Goal: Task Accomplishment & Management: Use online tool/utility

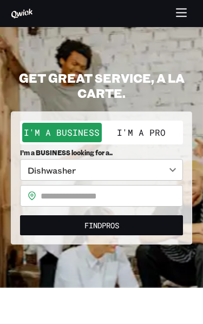
click at [145, 128] on button "I'm a Pro" at bounding box center [141, 132] width 79 height 19
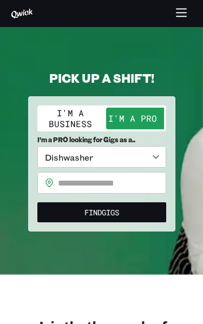
click at [141, 157] on body "**********" at bounding box center [101, 162] width 203 height 324
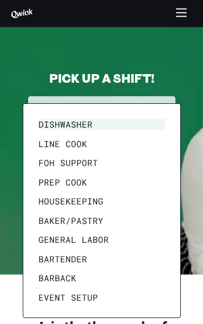
click at [87, 291] on li "Event Setup" at bounding box center [101, 297] width 135 height 19
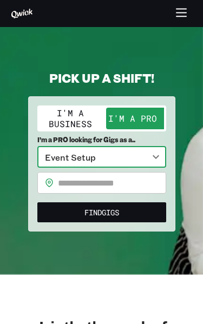
type input "**********"
click at [127, 185] on input "text" at bounding box center [112, 183] width 108 height 22
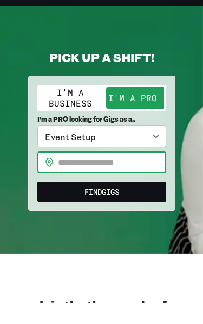
scroll to position [21, 0]
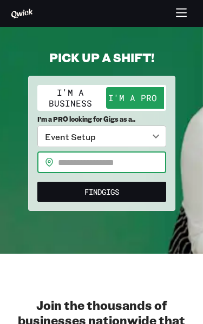
click at [131, 168] on input "text" at bounding box center [112, 162] width 108 height 22
click at [154, 157] on input "text" at bounding box center [112, 162] width 108 height 22
click at [144, 157] on input "text" at bounding box center [112, 162] width 108 height 22
click at [124, 164] on input "text" at bounding box center [112, 162] width 108 height 22
click at [120, 199] on button "Find Gigs" at bounding box center [101, 192] width 129 height 20
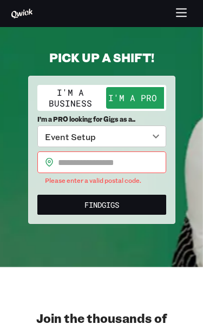
click at [138, 164] on input "text" at bounding box center [112, 162] width 108 height 22
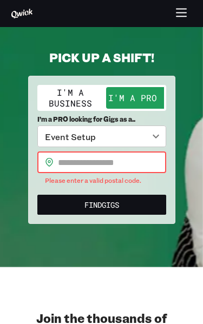
click at [141, 156] on input "text" at bounding box center [112, 162] width 108 height 22
click at [141, 155] on input "text" at bounding box center [112, 162] width 108 height 22
click at [149, 156] on input "text" at bounding box center [112, 162] width 108 height 22
click at [123, 163] on input "text" at bounding box center [112, 162] width 108 height 22
click at [132, 169] on input "text" at bounding box center [112, 162] width 108 height 22
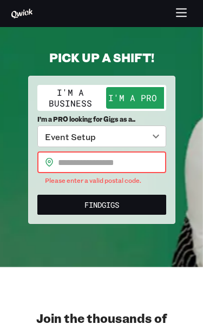
click at [132, 168] on input "text" at bounding box center [112, 162] width 108 height 22
click at [130, 161] on input "text" at bounding box center [112, 162] width 108 height 22
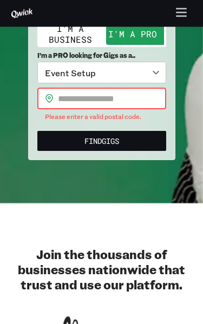
scroll to position [0, 0]
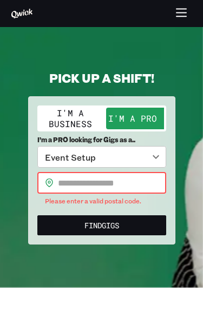
click at [169, 29] on section "**********" at bounding box center [101, 157] width 203 height 261
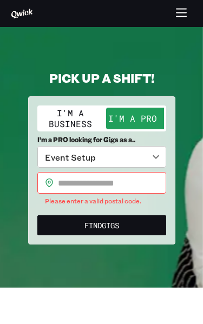
click at [182, 20] on button "button" at bounding box center [181, 13] width 21 height 21
